Goal: Find specific page/section: Find specific page/section

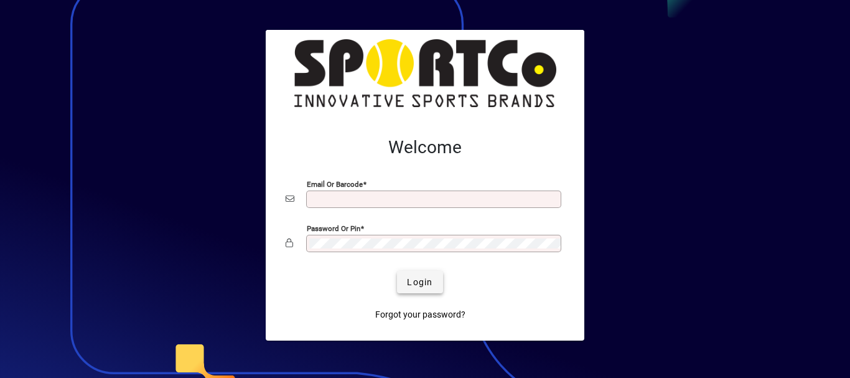
type input "**********"
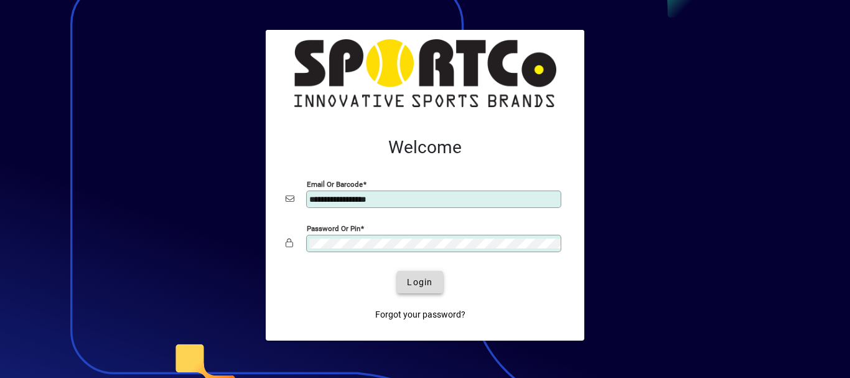
click at [417, 284] on span "Login" at bounding box center [419, 282] width 25 height 13
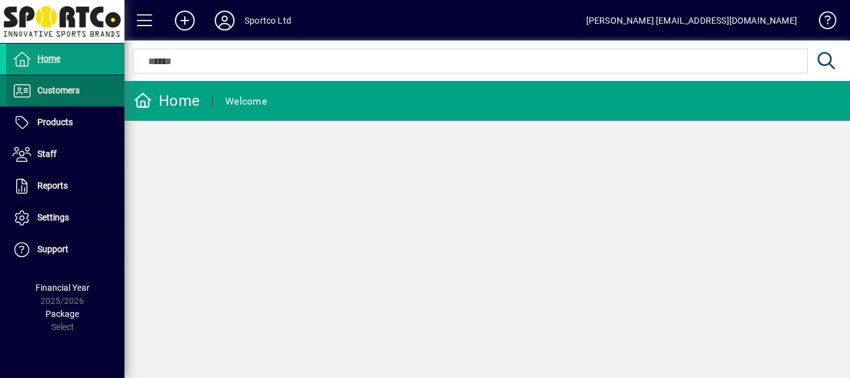
click at [65, 91] on span "Customers" at bounding box center [58, 90] width 42 height 10
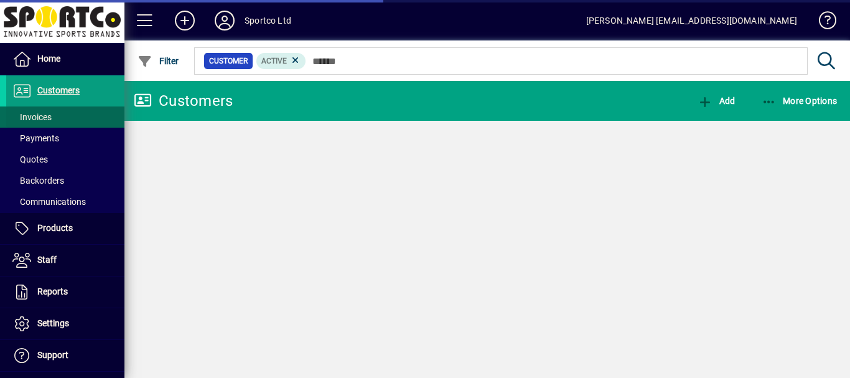
click at [40, 117] on span "Invoices" at bounding box center [31, 117] width 39 height 10
